Goal: Check status: Verify the current state of an ongoing process or item

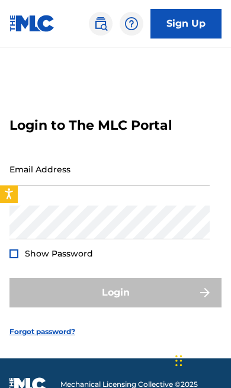
click at [34, 163] on input "Email Address" at bounding box center [109, 169] width 200 height 34
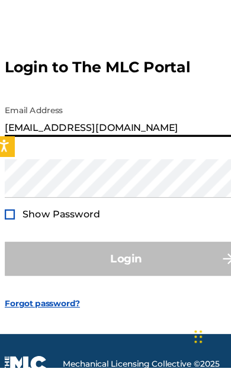
type input "[EMAIL_ADDRESS][DOMAIN_NAME]"
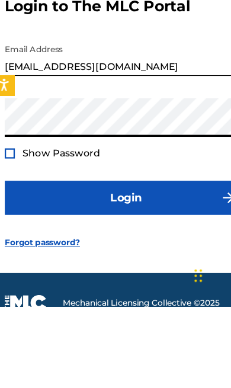
click at [59, 278] on button "Login" at bounding box center [115, 293] width 212 height 30
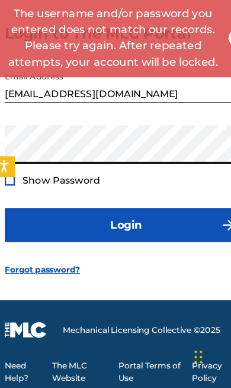
scroll to position [47, 0]
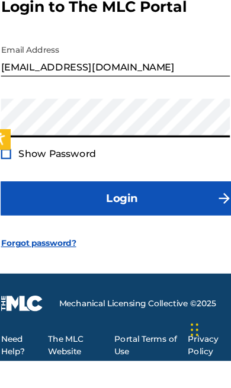
click at [61, 231] on button "Login" at bounding box center [115, 246] width 212 height 30
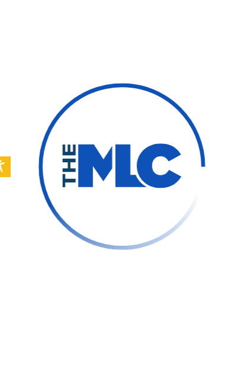
scroll to position [47, 0]
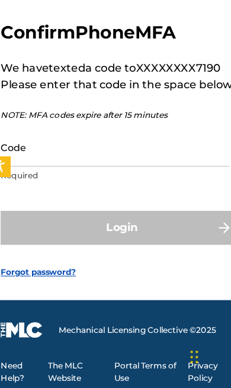
click at [31, 161] on input "Code" at bounding box center [109, 178] width 200 height 34
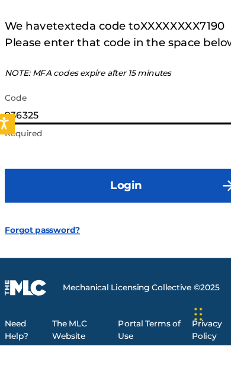
type input "936325"
click at [134, 233] on button "Login" at bounding box center [115, 248] width 212 height 30
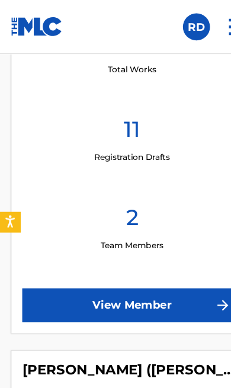
scroll to position [251, 0]
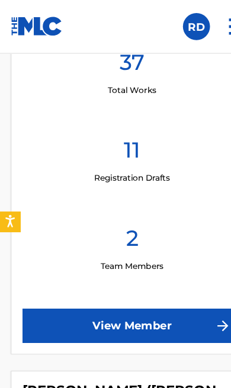
click at [137, 287] on link "View Member" at bounding box center [116, 286] width 192 height 30
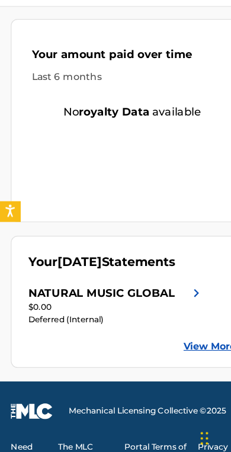
scroll to position [591, 0]
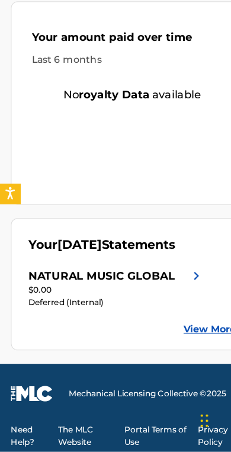
click at [179, 338] on link "View More" at bounding box center [184, 344] width 46 height 12
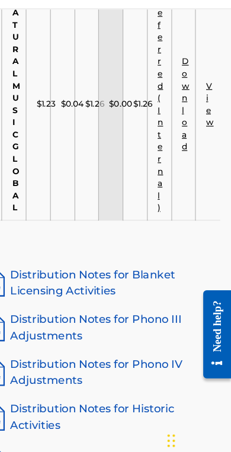
scroll to position [669, 0]
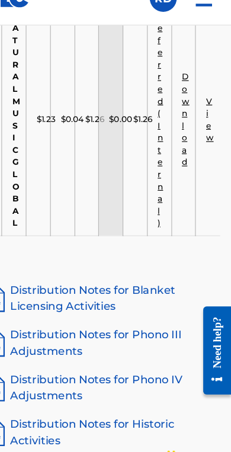
click at [200, 103] on td "View" at bounding box center [210, 129] width 21 height 203
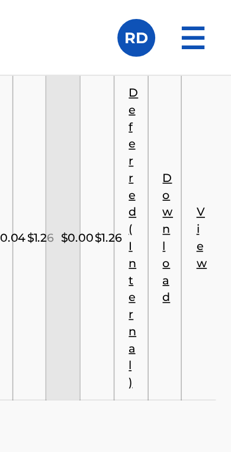
scroll to position [646, 0]
